Goal: Check status: Check status

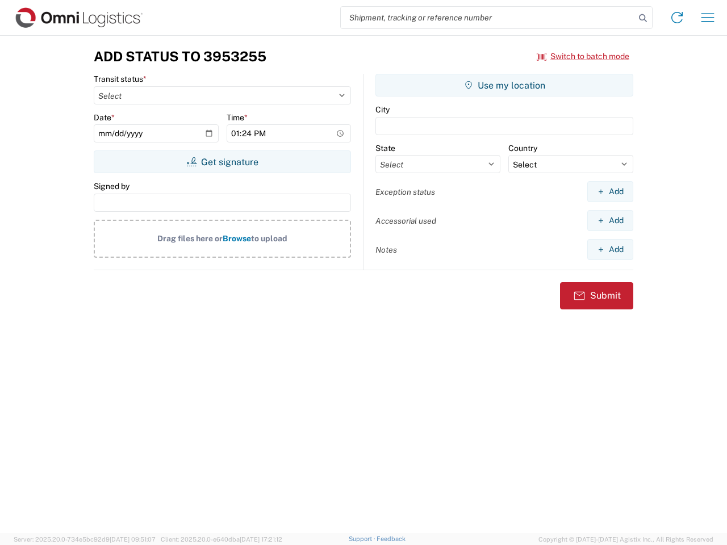
click at [488, 18] on input "search" at bounding box center [488, 18] width 294 height 22
click at [643, 18] on icon at bounding box center [643, 18] width 16 height 16
click at [677, 18] on icon at bounding box center [677, 18] width 18 height 18
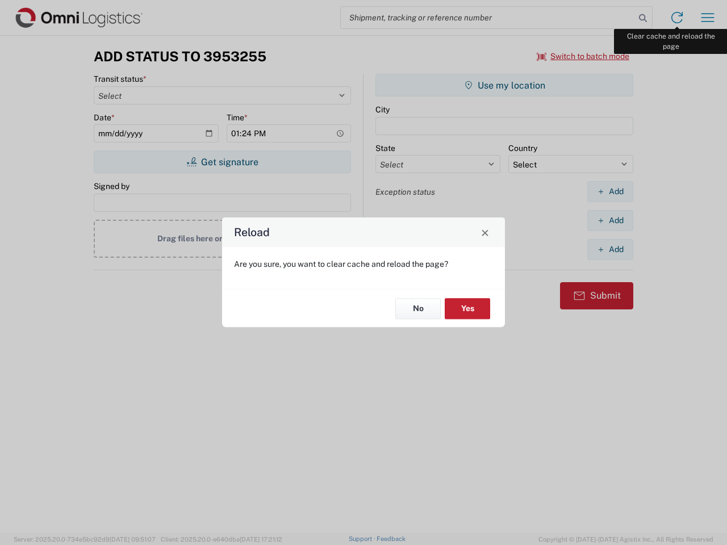
click at [708, 18] on div "Reload Are you sure, you want to clear cache and reload the page? No Yes" at bounding box center [363, 272] width 727 height 545
click at [584, 56] on div "Reload Are you sure, you want to clear cache and reload the page? No Yes" at bounding box center [363, 272] width 727 height 545
click at [222, 162] on div "Reload Are you sure, you want to clear cache and reload the page? No Yes" at bounding box center [363, 272] width 727 height 545
click at [505, 85] on div "Reload Are you sure, you want to clear cache and reload the page? No Yes" at bounding box center [363, 272] width 727 height 545
click at [610, 191] on div "Reload Are you sure, you want to clear cache and reload the page? No Yes" at bounding box center [363, 272] width 727 height 545
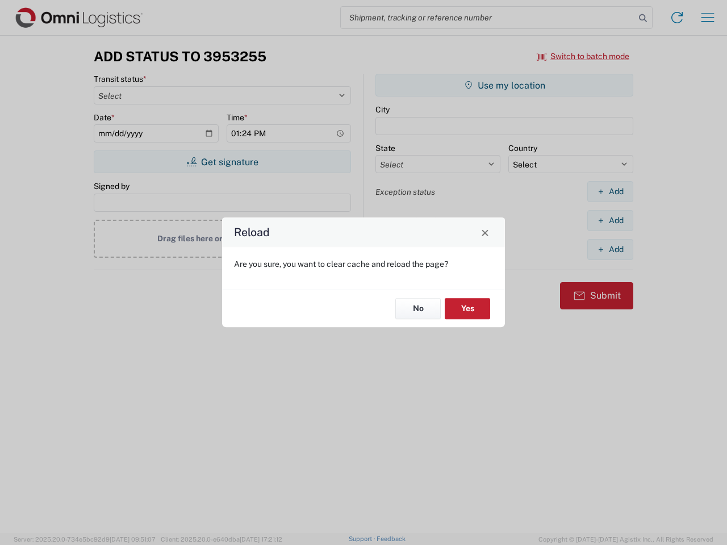
click at [610, 220] on div "Reload Are you sure, you want to clear cache and reload the page? No Yes" at bounding box center [363, 272] width 727 height 545
click at [610, 249] on div "Reload Are you sure, you want to clear cache and reload the page? No Yes" at bounding box center [363, 272] width 727 height 545
